Goal: Task Accomplishment & Management: Manage account settings

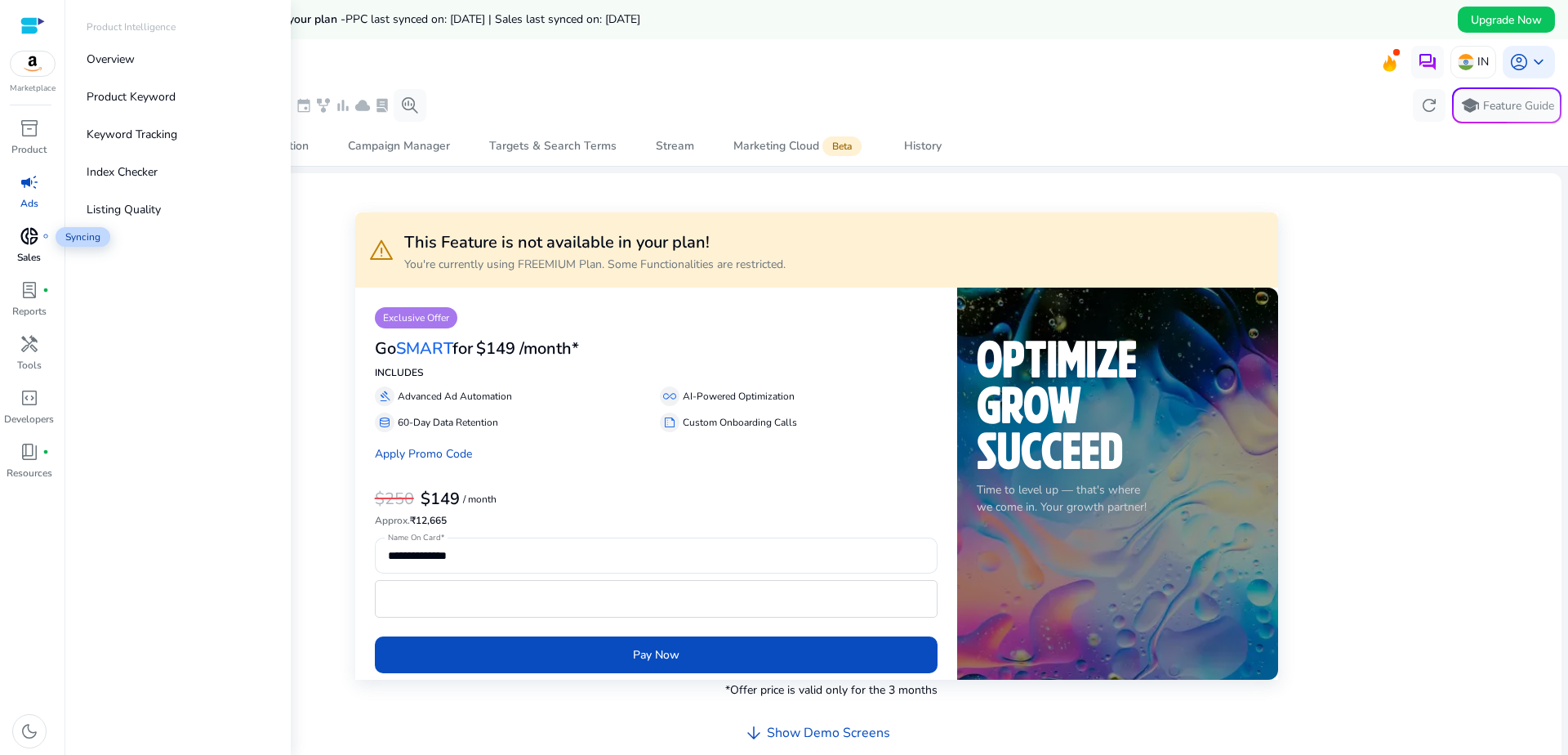
click at [27, 230] on span "donut_small" at bounding box center [29, 236] width 20 height 20
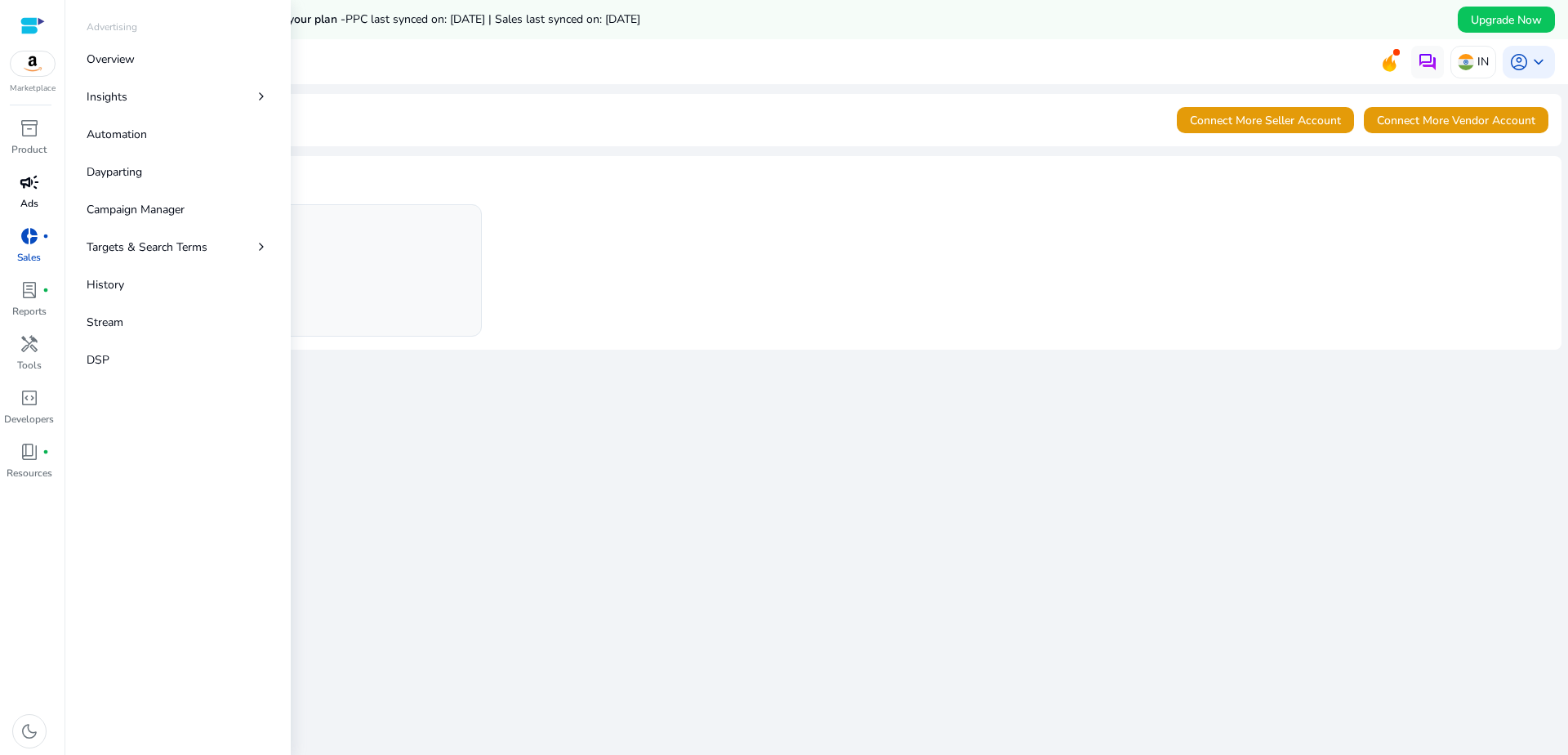
click at [28, 197] on p "Ads" at bounding box center [29, 204] width 18 height 15
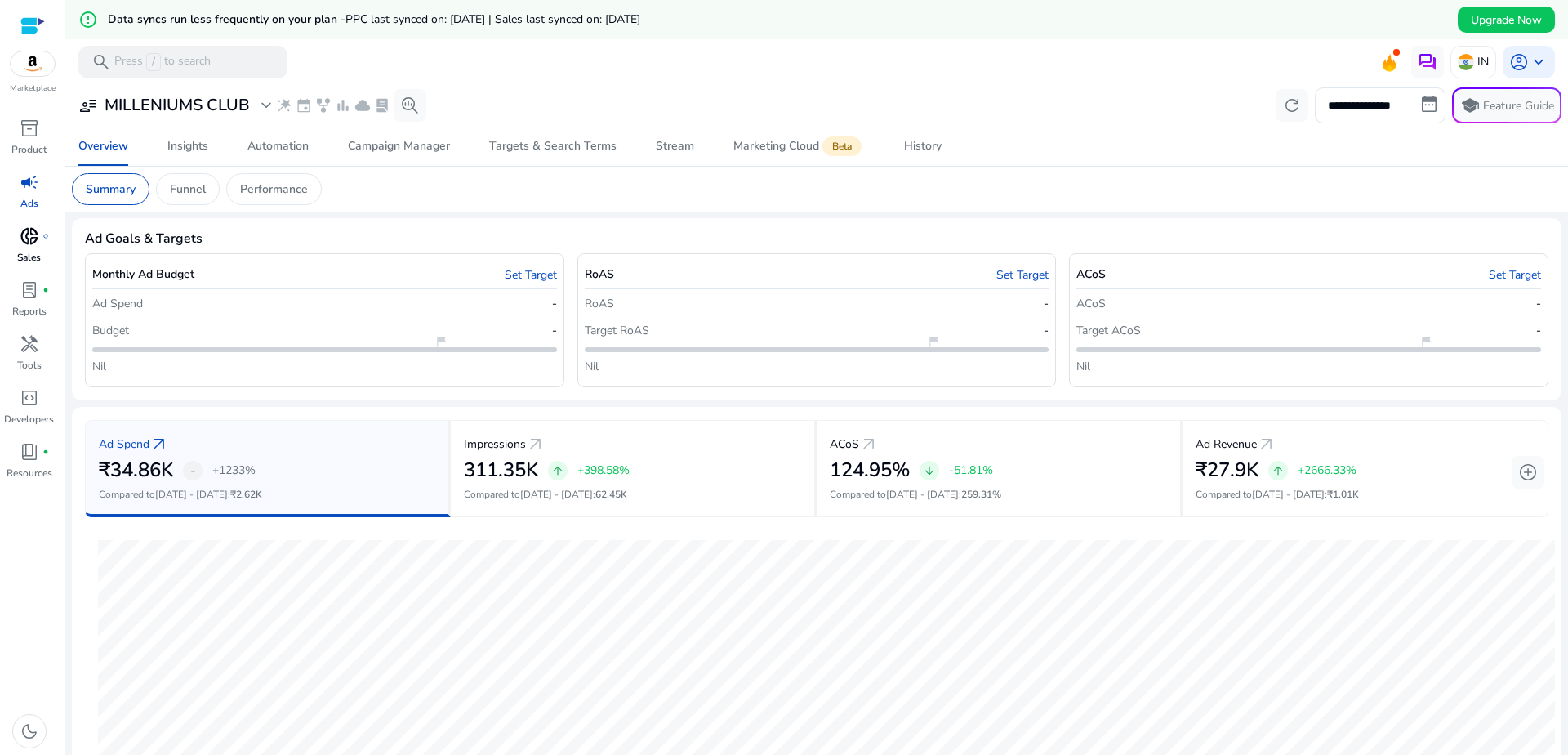
click at [37, 248] on div "donut_small fiber_manual_record" at bounding box center [29, 236] width 45 height 27
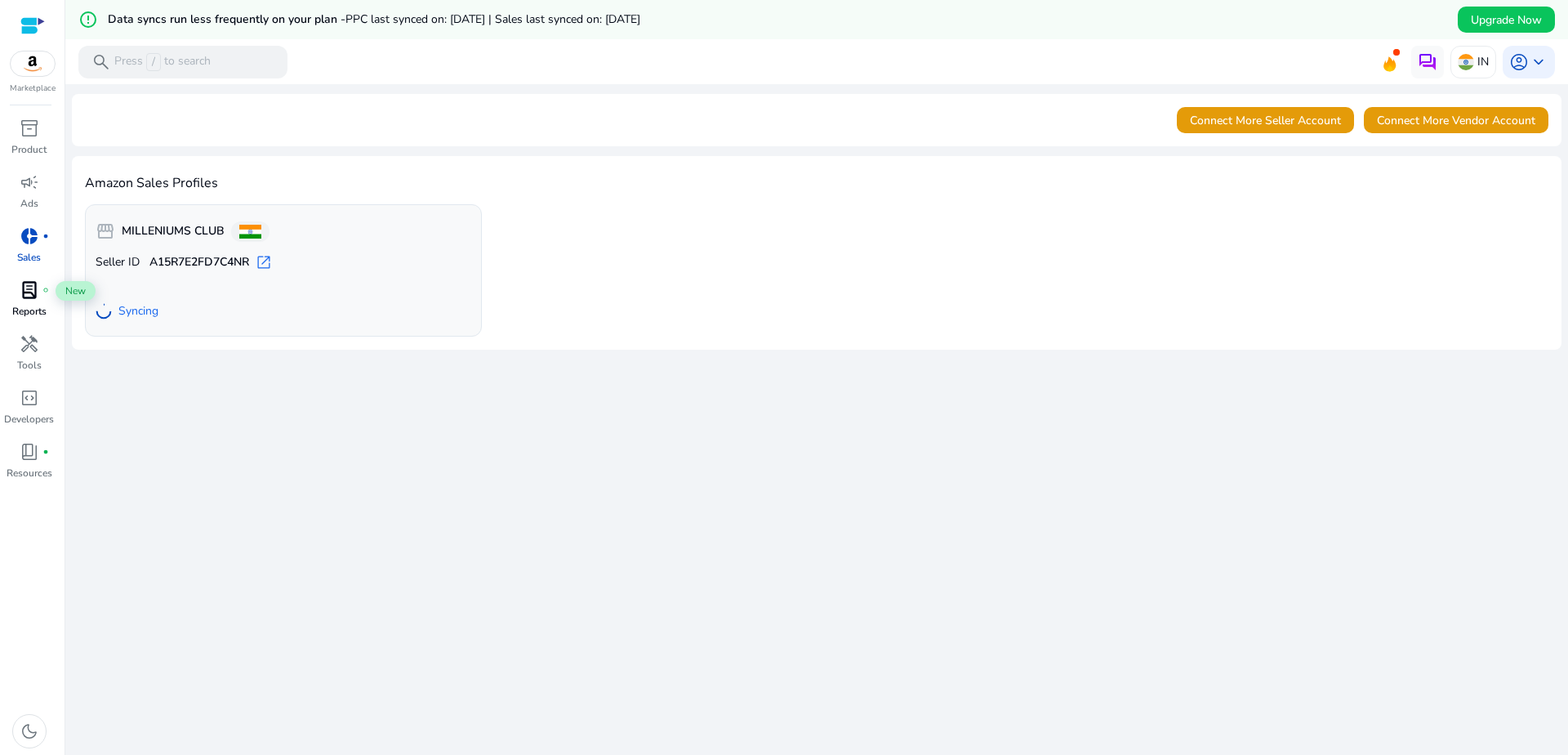
click at [29, 297] on span "lab_profile" at bounding box center [29, 290] width 20 height 20
click at [20, 286] on span "lab_profile" at bounding box center [29, 290] width 20 height 20
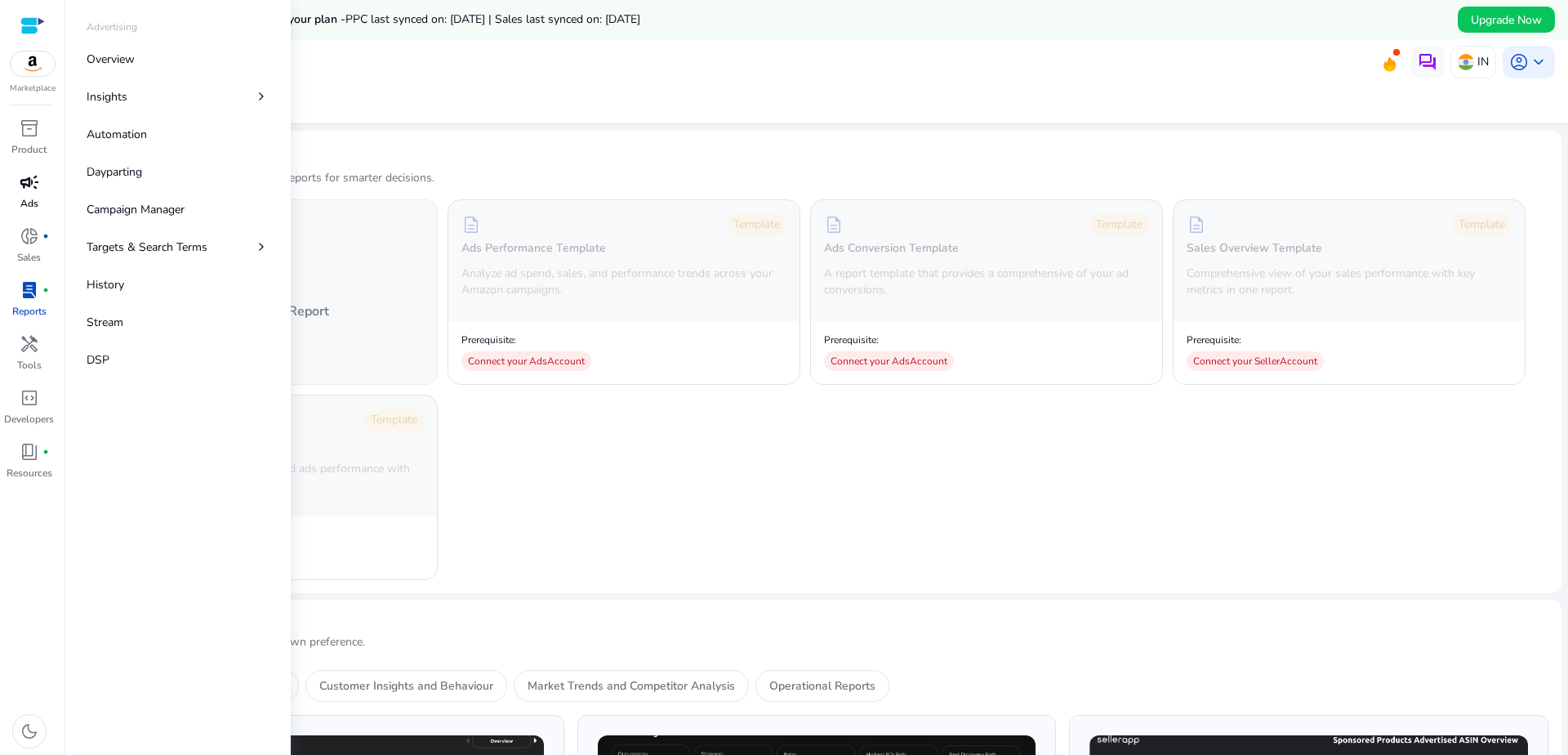
click at [21, 190] on span "campaign" at bounding box center [29, 182] width 20 height 20
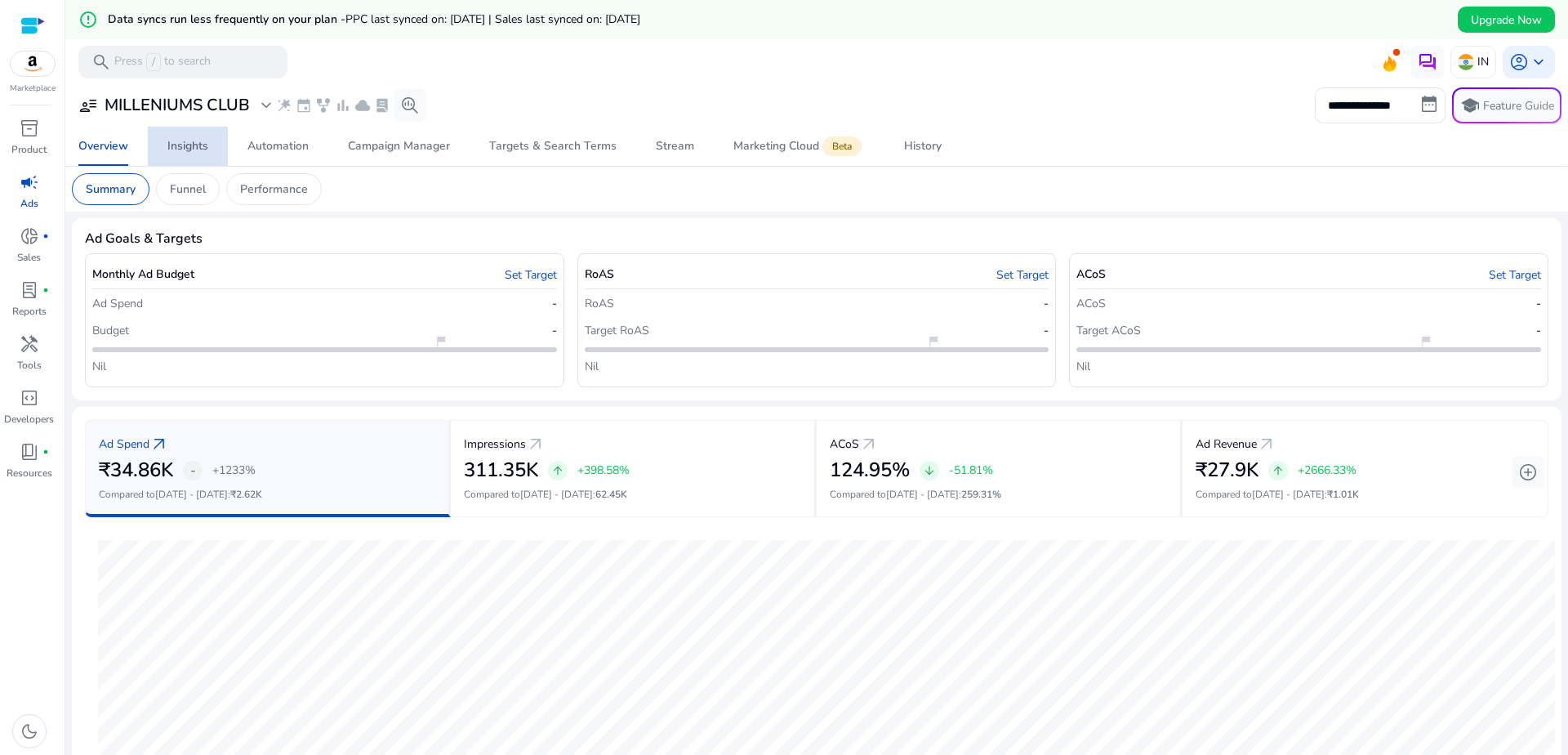
click at [191, 152] on div "Insights" at bounding box center [187, 146] width 41 height 11
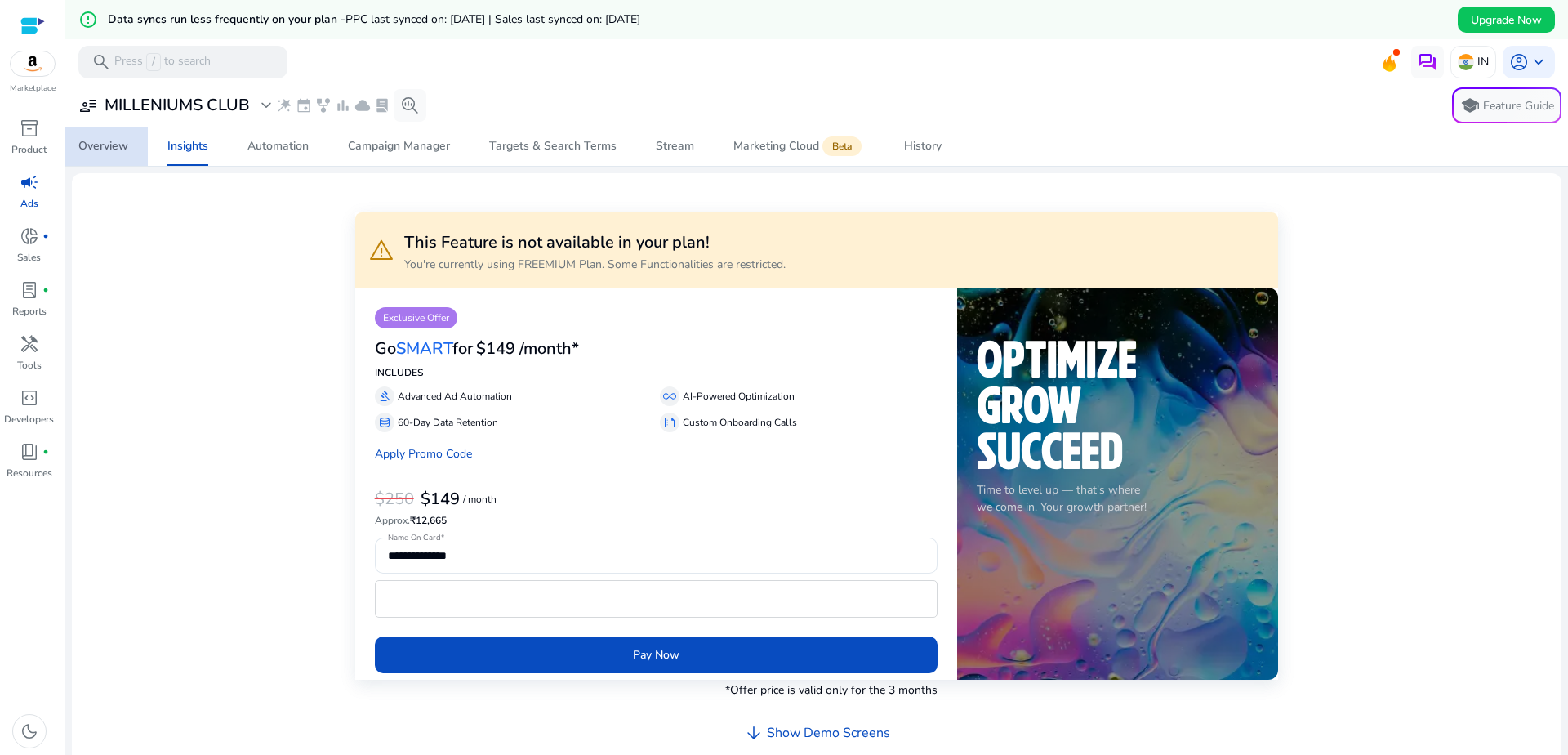
click at [127, 140] on div "Overview" at bounding box center [103, 146] width 50 height 11
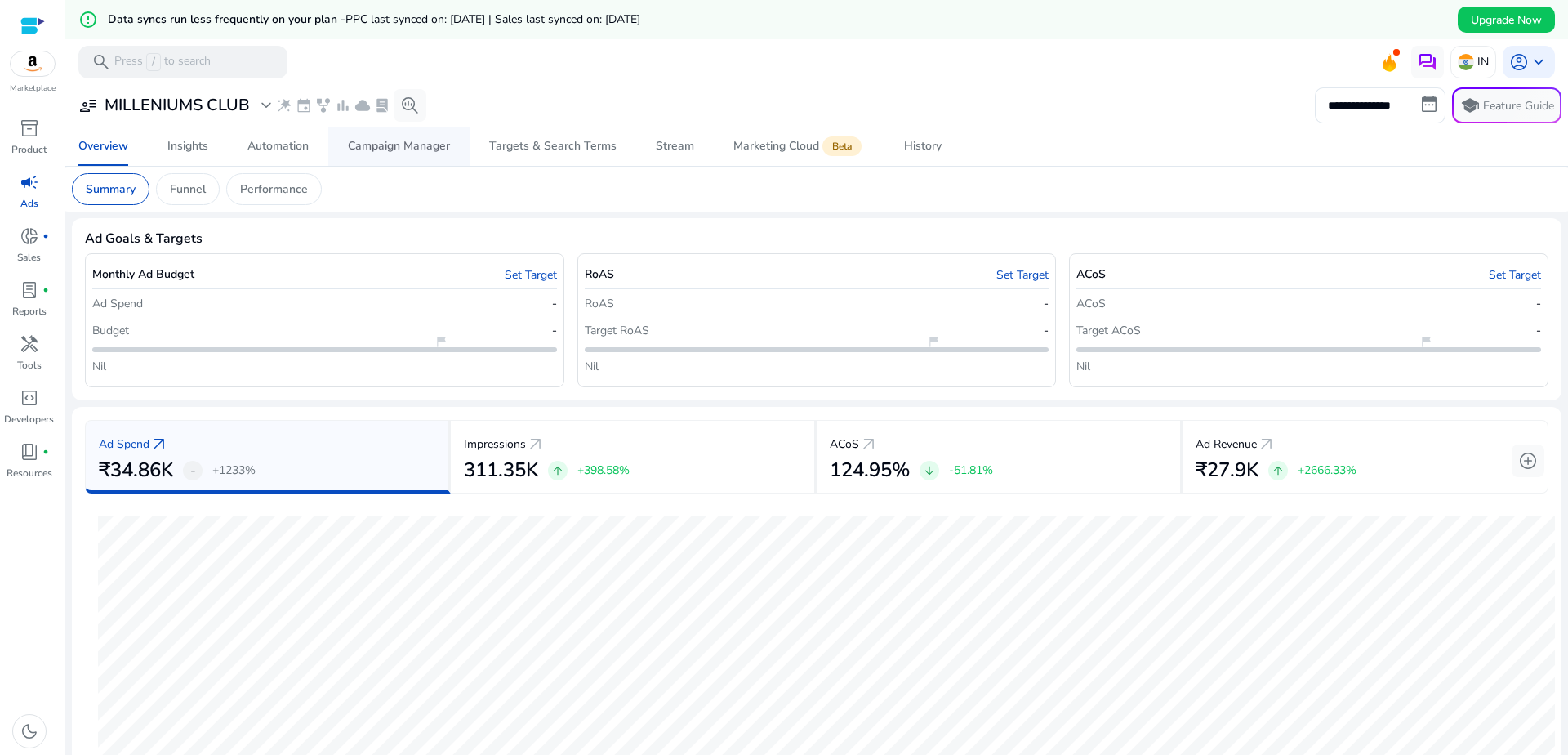
click at [386, 152] on div "Campaign Manager" at bounding box center [399, 146] width 102 height 11
